Goal: Task Accomplishment & Management: Complete application form

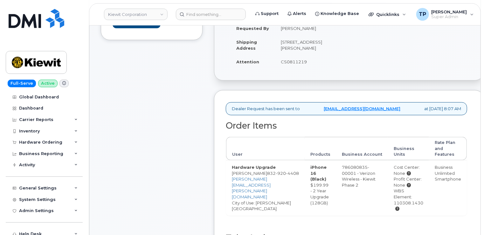
scroll to position [223, 0]
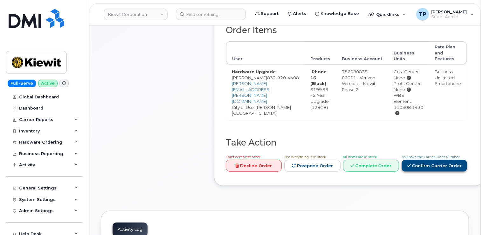
click at [435, 169] on link "Confirm Carrier Order" at bounding box center [434, 166] width 65 height 12
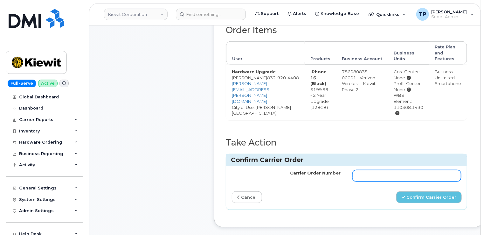
click at [409, 181] on input "Carrier Order Number" at bounding box center [406, 175] width 109 height 11
paste input "MB1000506552726"
type input "MB1000506552726"
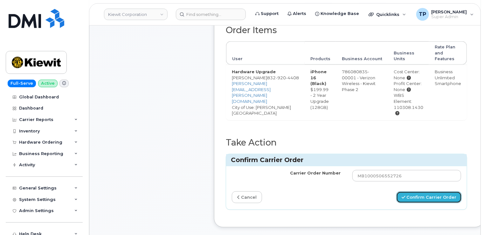
click at [419, 202] on button "Confirm Carrier Order" at bounding box center [428, 197] width 65 height 12
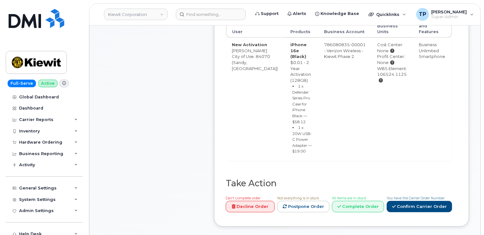
scroll to position [286, 0]
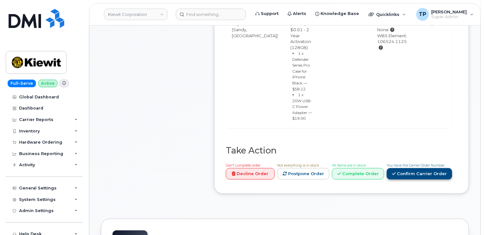
click at [432, 168] on link "Confirm Carrier Order" at bounding box center [419, 174] width 65 height 12
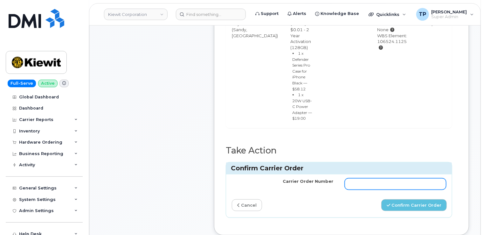
click at [416, 178] on input "Carrier Order Number" at bounding box center [395, 183] width 101 height 11
paste input "MB3000600244690"
type input "MB3000600244690"
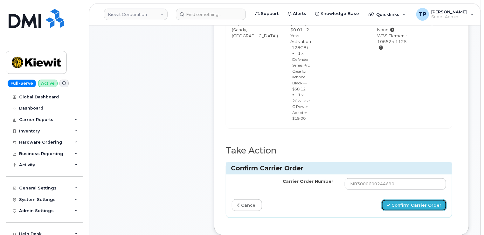
click at [417, 199] on button "Confirm Carrier Order" at bounding box center [413, 205] width 65 height 12
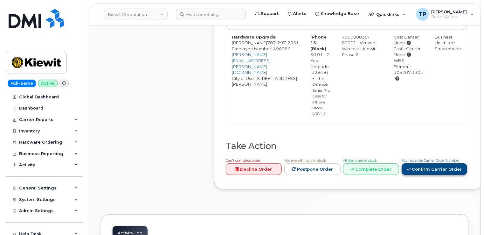
scroll to position [286, 0]
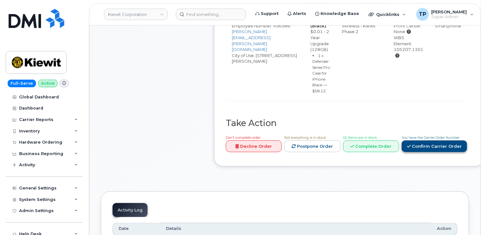
click at [416, 149] on link "Confirm Carrier Order" at bounding box center [434, 146] width 65 height 12
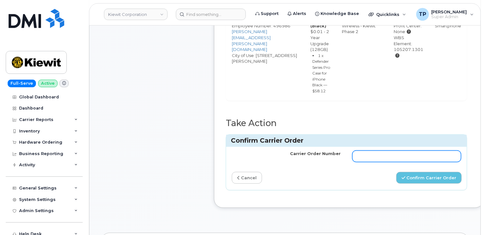
click at [409, 160] on input "Carrier Order Number" at bounding box center [406, 155] width 109 height 11
paste input "MB3000600226609"
type input "MB3000600226609"
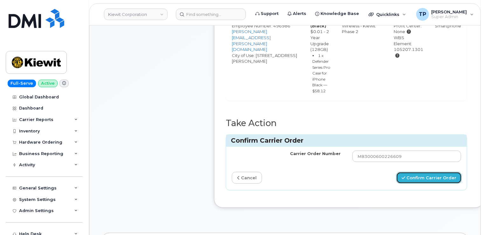
click at [421, 183] on button "Confirm Carrier Order" at bounding box center [428, 178] width 65 height 12
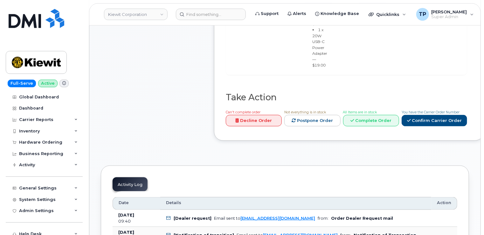
scroll to position [350, 0]
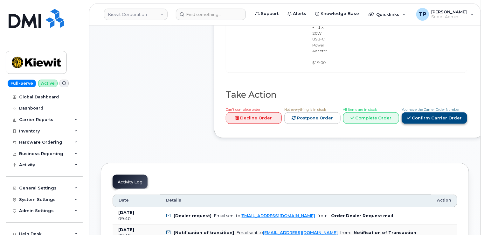
click at [422, 124] on link "Confirm Carrier Order" at bounding box center [434, 118] width 65 height 12
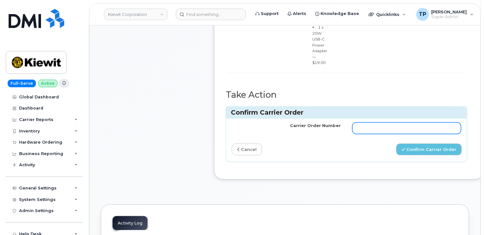
click at [403, 134] on input "Carrier Order Number" at bounding box center [406, 127] width 109 height 11
paste input "MB3000600239738"
type input "MB3000600239738"
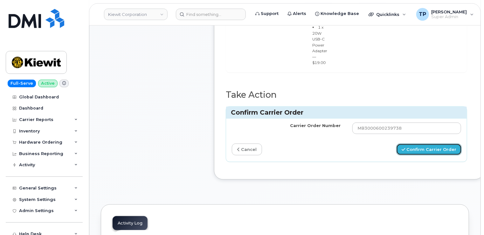
click at [419, 162] on div "Carrier Order Number MB3000600239738 cancel Confirm Carrier Order" at bounding box center [346, 140] width 241 height 43
click at [420, 155] on button "Confirm Carrier Order" at bounding box center [428, 149] width 65 height 12
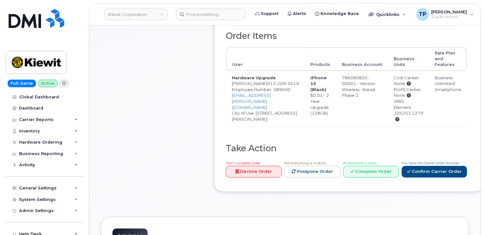
scroll to position [272, 0]
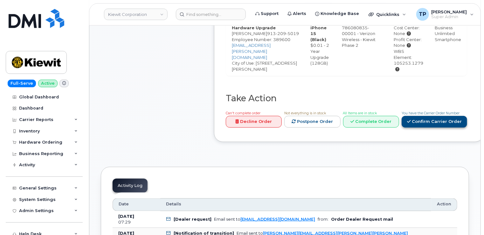
click at [422, 117] on link "Confirm Carrier Order" at bounding box center [434, 122] width 65 height 12
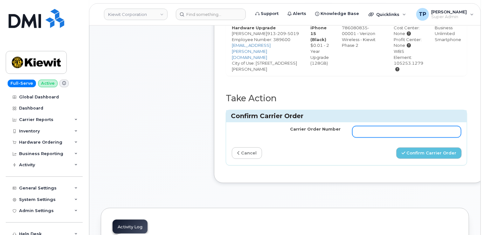
click at [414, 134] on input "Carrier Order Number" at bounding box center [406, 131] width 109 height 11
paste input "[URL][DOMAIN_NAME][DOMAIN_NAME]"
type input "[URL][DOMAIN_NAME][DOMAIN_NAME]"
paste input "MB1000506548607"
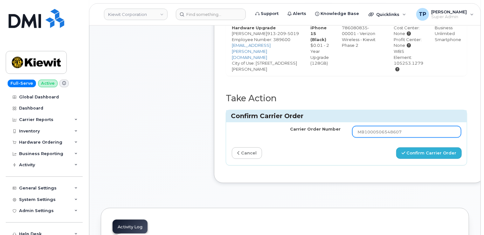
type input "MB1000506548607"
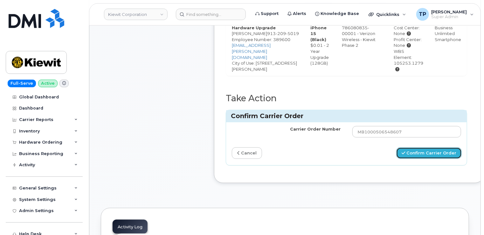
click at [430, 153] on button "Confirm Carrier Order" at bounding box center [428, 153] width 65 height 12
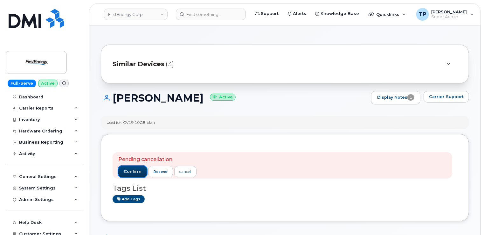
click at [139, 171] on span "confirm" at bounding box center [133, 172] width 18 height 6
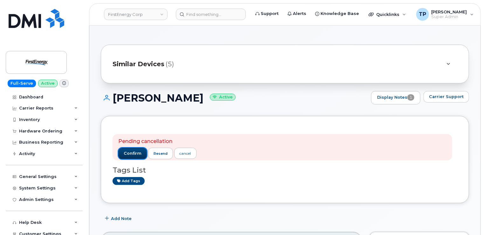
click at [139, 153] on span "confirm" at bounding box center [133, 153] width 18 height 6
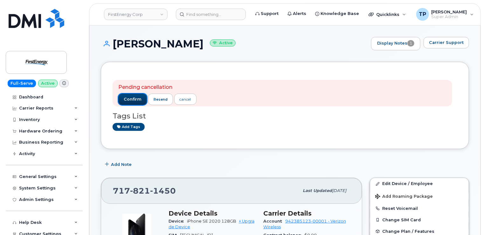
click at [130, 100] on span "confirm" at bounding box center [133, 99] width 18 height 6
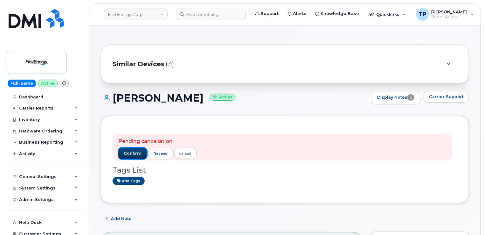
click at [136, 155] on span "confirm" at bounding box center [133, 153] width 18 height 6
drag, startPoint x: 133, startPoint y: 154, endPoint x: 136, endPoint y: 153, distance: 3.2
click at [134, 153] on span "confirm" at bounding box center [133, 153] width 18 height 6
click at [130, 155] on span "confirm" at bounding box center [133, 153] width 18 height 6
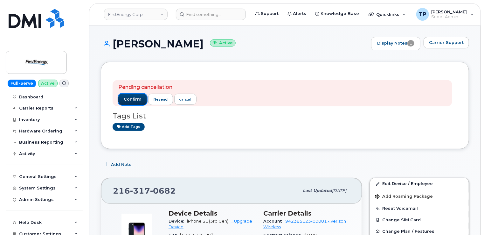
click at [121, 99] on button "confirm" at bounding box center [132, 98] width 29 height 11
click at [130, 99] on span "confirm" at bounding box center [133, 99] width 18 height 6
click at [132, 98] on span "confirm" at bounding box center [133, 99] width 18 height 6
click at [131, 98] on span "confirm" at bounding box center [133, 99] width 18 height 6
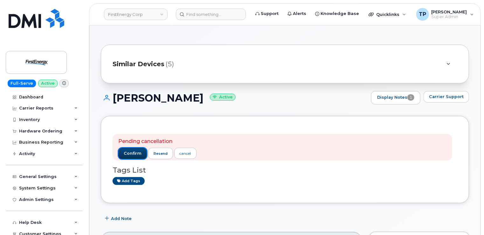
click at [135, 153] on span "confirm" at bounding box center [133, 153] width 18 height 6
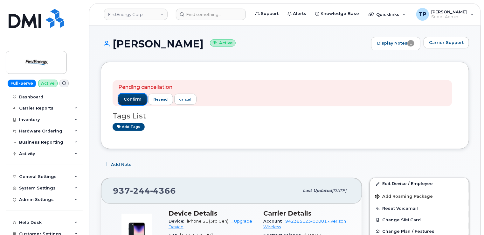
click at [127, 100] on span "confirm" at bounding box center [133, 99] width 18 height 6
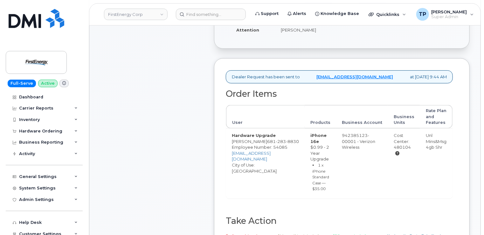
scroll to position [254, 0]
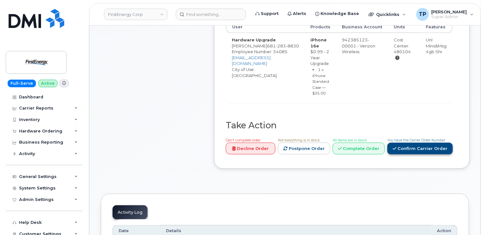
click at [421, 154] on link "Confirm Carrier Order" at bounding box center [419, 148] width 65 height 12
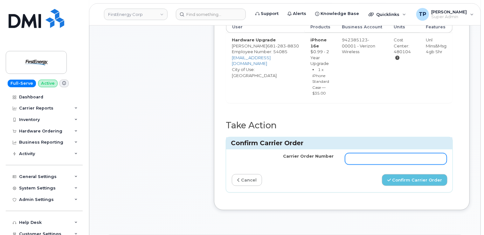
click at [406, 164] on input "Carrier Order Number" at bounding box center [396, 158] width 102 height 11
paste input "MB3000600245764"
type input "MB3000600245764"
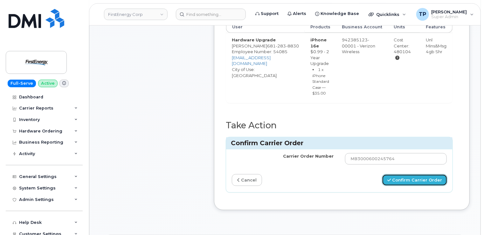
click at [421, 186] on button "Confirm Carrier Order" at bounding box center [414, 180] width 65 height 12
